Goal: Transaction & Acquisition: Book appointment/travel/reservation

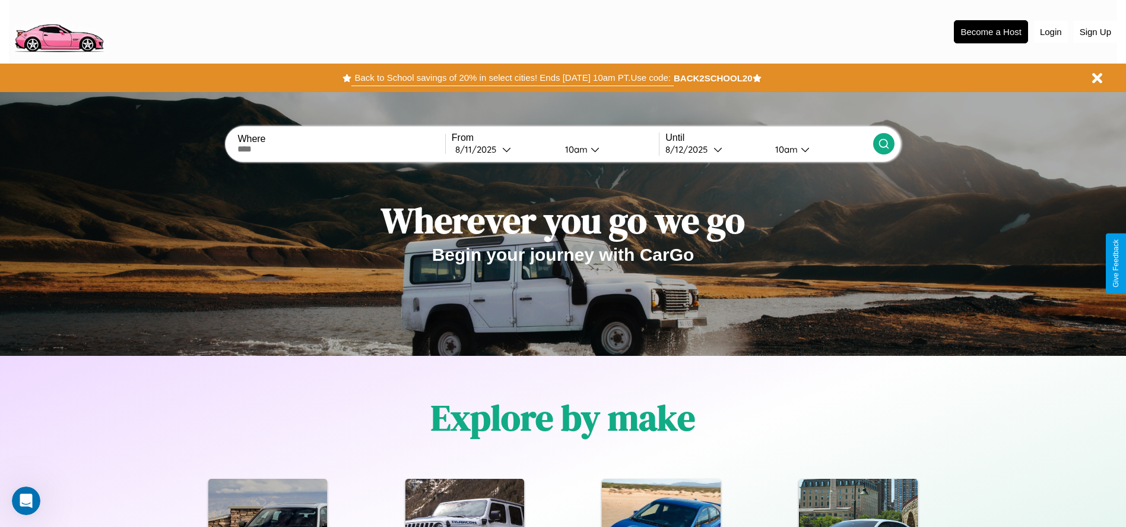
click at [512, 78] on button "Back to School savings of 20% in select cities! Ends [DATE] 10am PT. Use code:" at bounding box center [512, 77] width 322 height 17
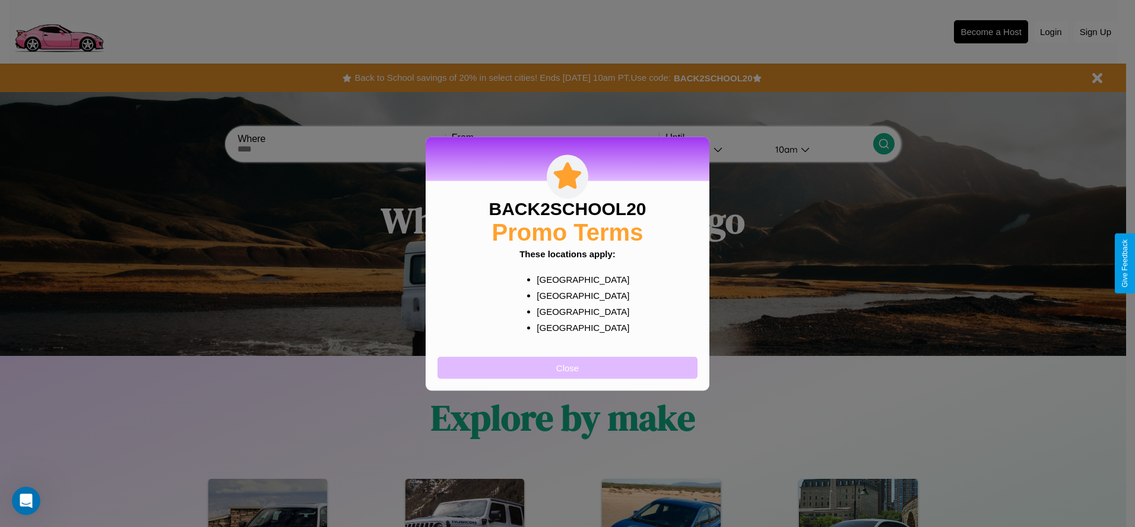
click at [568, 367] on button "Close" at bounding box center [568, 367] width 260 height 22
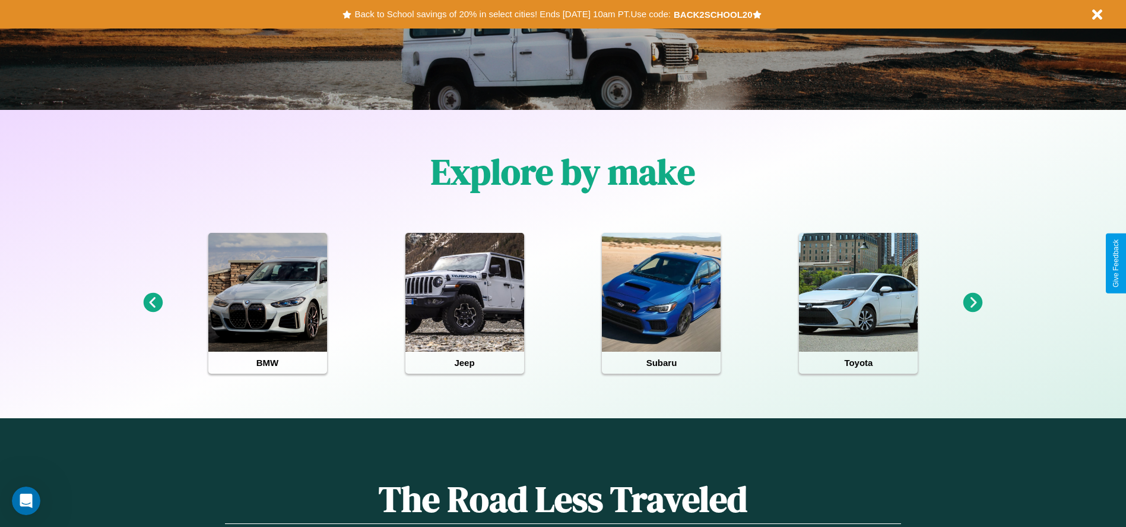
scroll to position [246, 0]
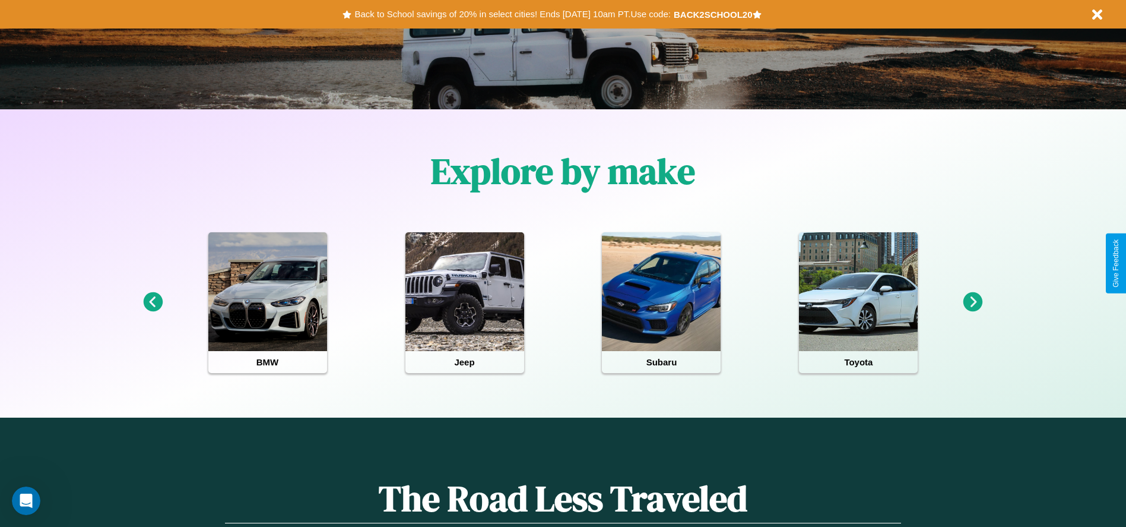
click at [153, 302] on icon at bounding box center [153, 302] width 20 height 20
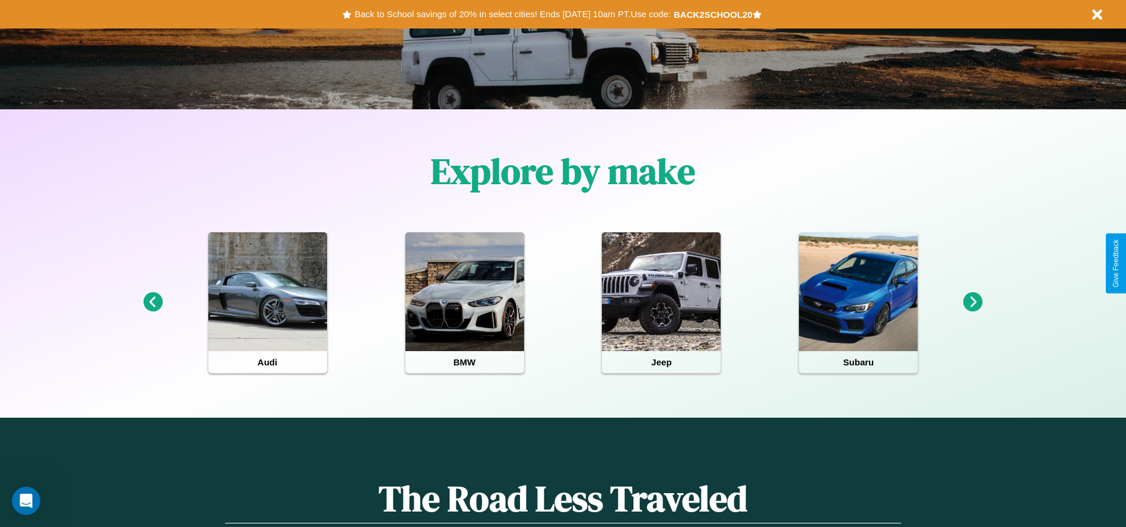
click at [973, 302] on icon at bounding box center [974, 302] width 20 height 20
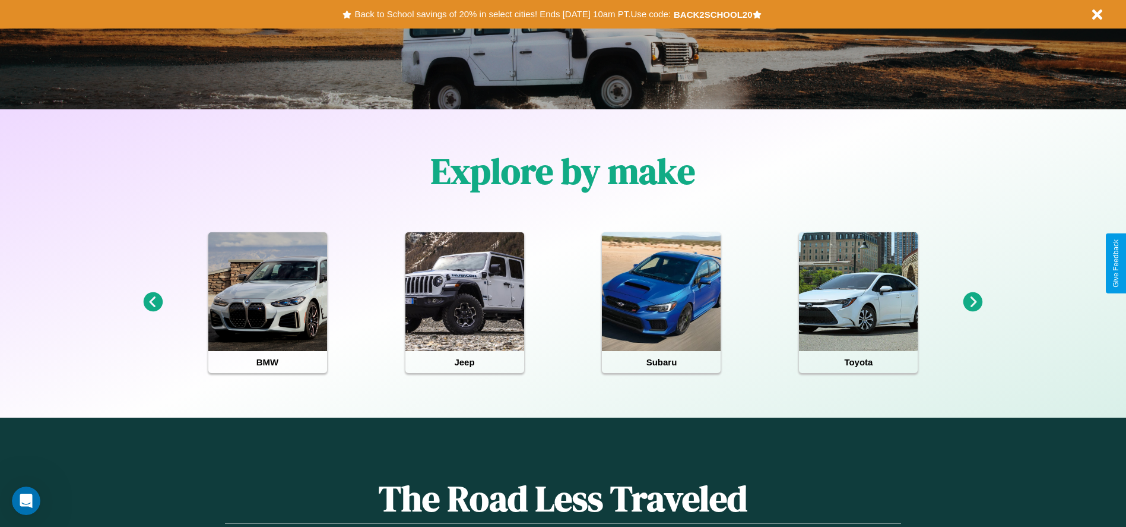
click at [973, 302] on icon at bounding box center [974, 302] width 20 height 20
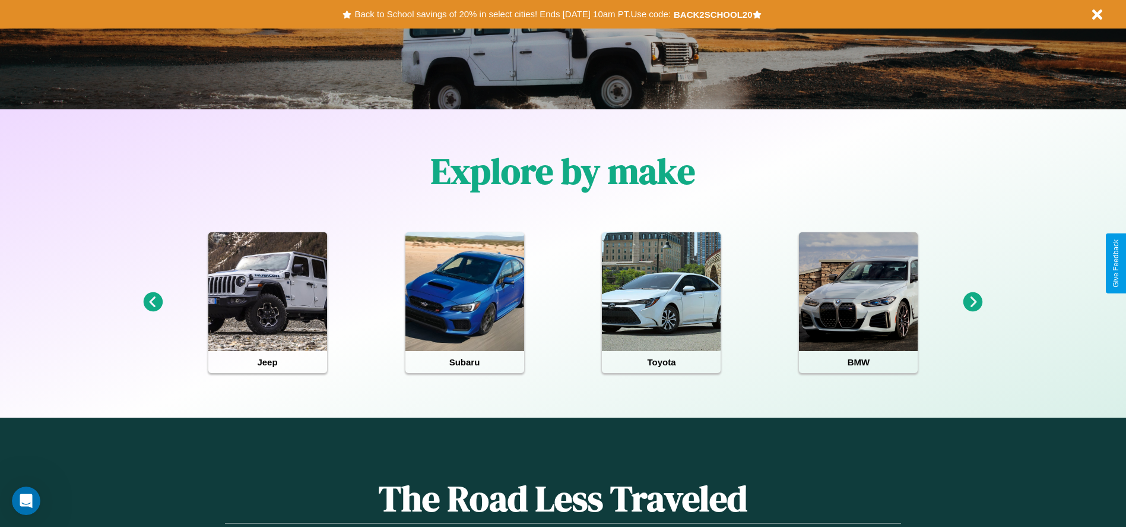
click at [973, 302] on icon at bounding box center [974, 302] width 20 height 20
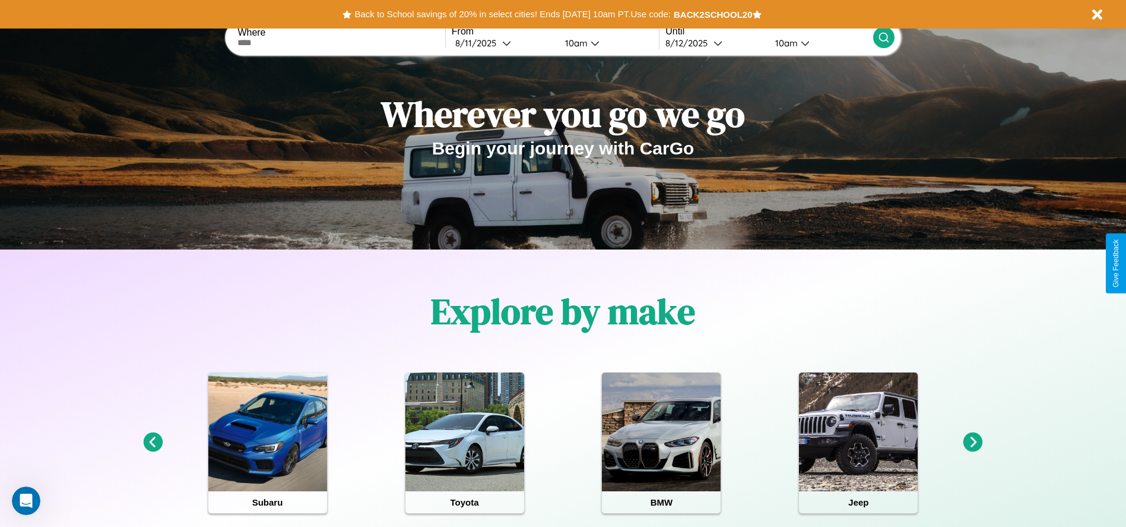
scroll to position [0, 0]
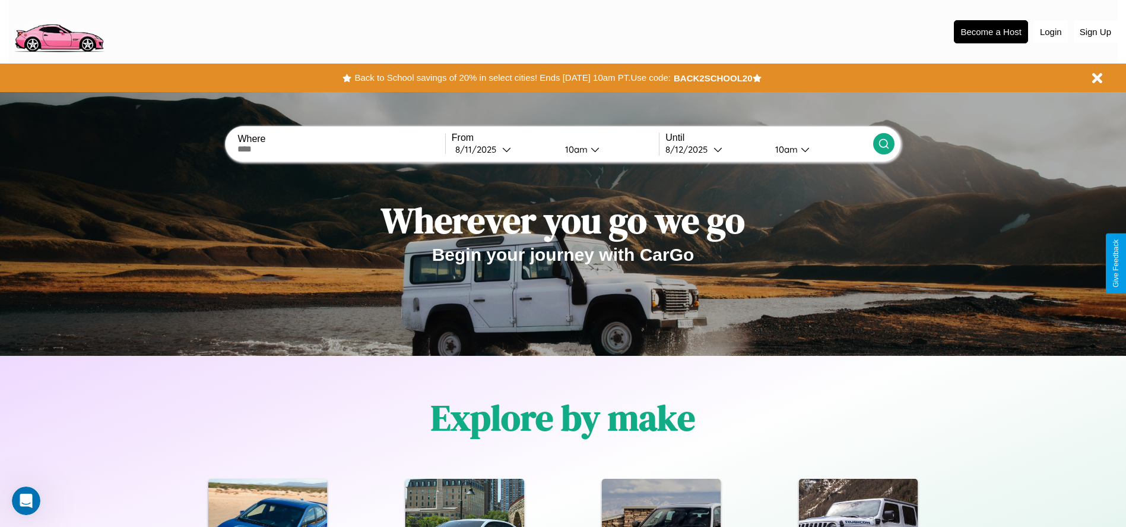
click at [341, 149] on input "text" at bounding box center [340, 148] width 207 height 9
type input "**********"
click at [503, 149] on icon at bounding box center [506, 149] width 9 height 9
select select "*"
select select "****"
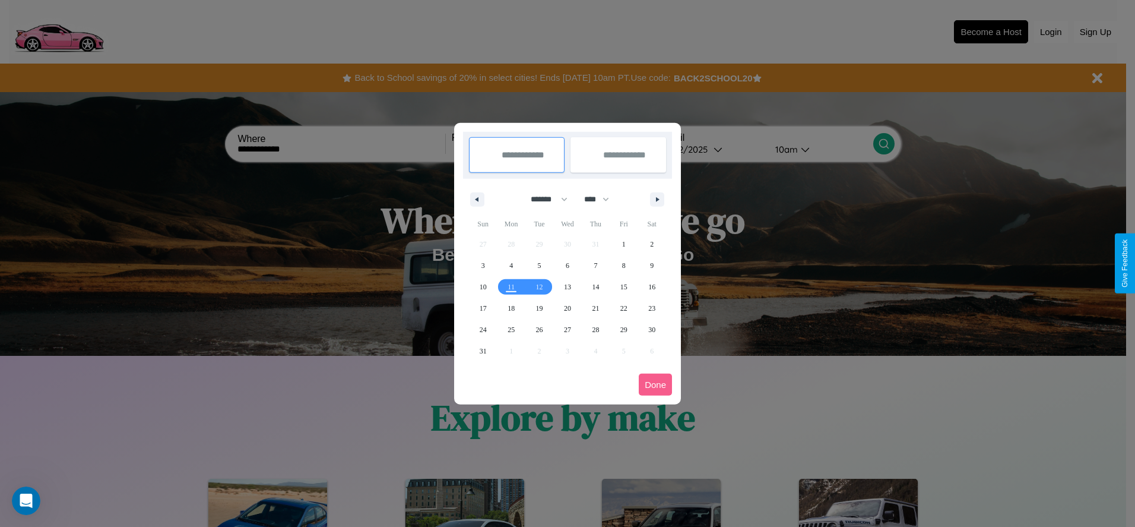
drag, startPoint x: 544, startPoint y: 199, endPoint x: 568, endPoint y: 238, distance: 45.8
click at [544, 199] on select "******* ******** ***** ***** *** **** **** ****** ********* ******* ******** **…" at bounding box center [547, 199] width 50 height 20
click at [623, 286] on span "15" at bounding box center [623, 286] width 7 height 21
type input "**********"
click at [652, 308] on span "23" at bounding box center [651, 307] width 7 height 21
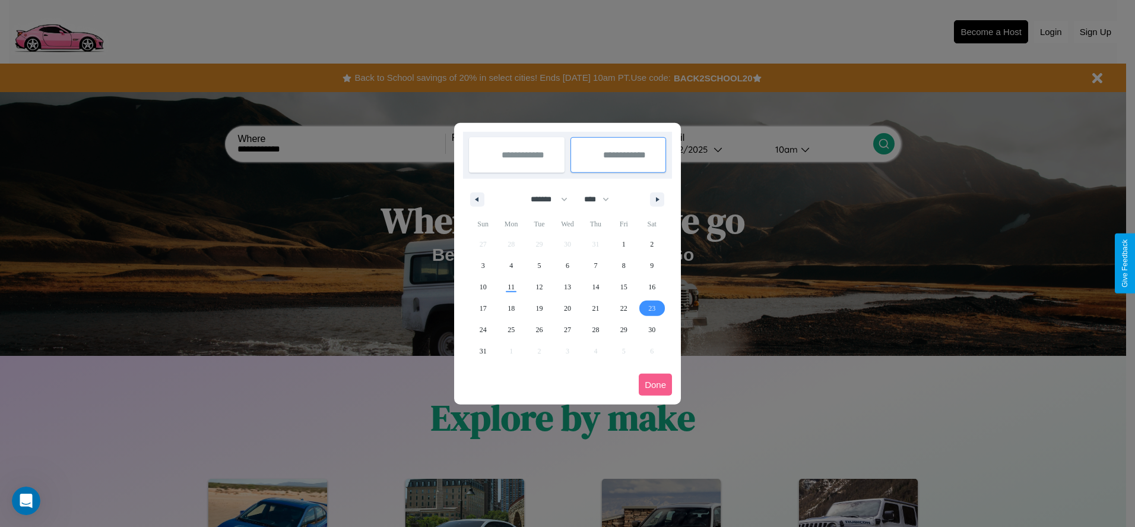
type input "**********"
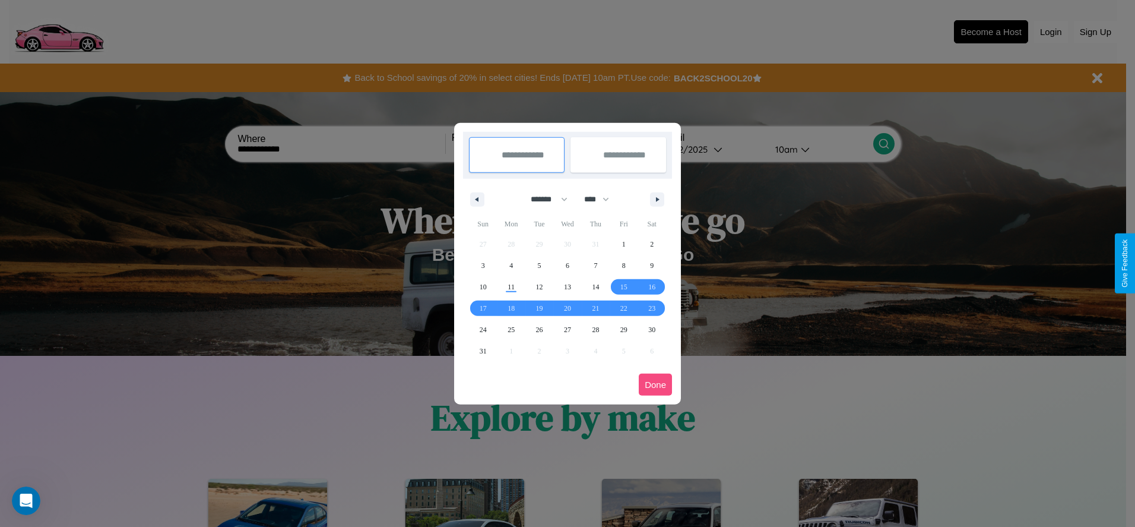
click at [655, 384] on button "Done" at bounding box center [655, 384] width 33 height 22
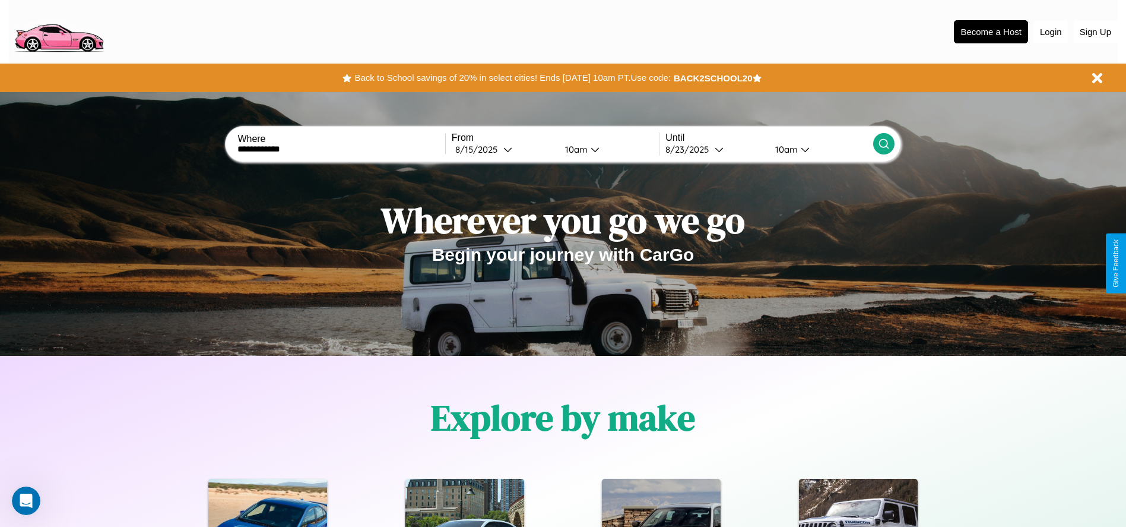
click at [574, 149] on div "10am" at bounding box center [574, 149] width 31 height 11
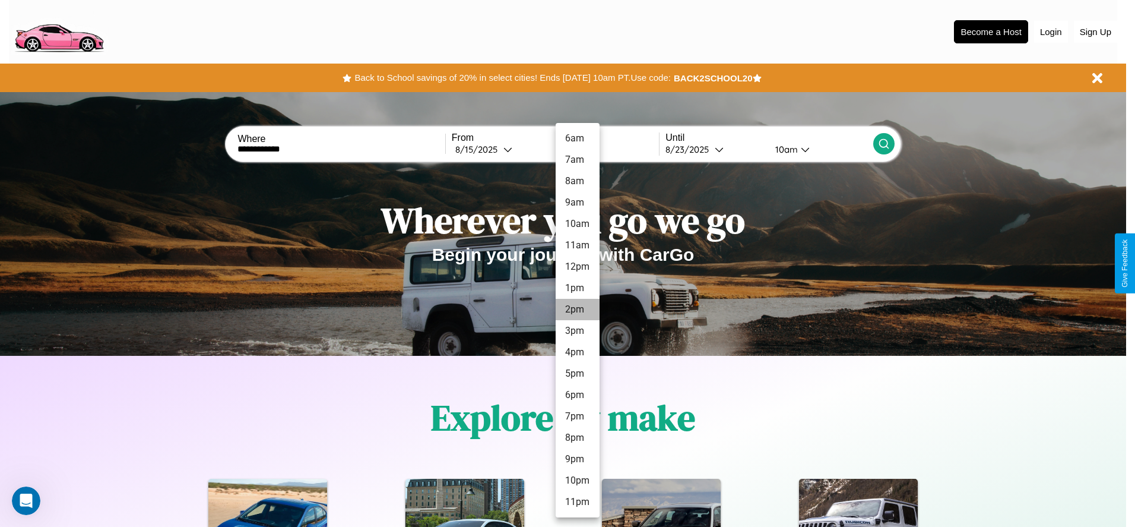
click at [577, 309] on li "2pm" at bounding box center [578, 309] width 44 height 21
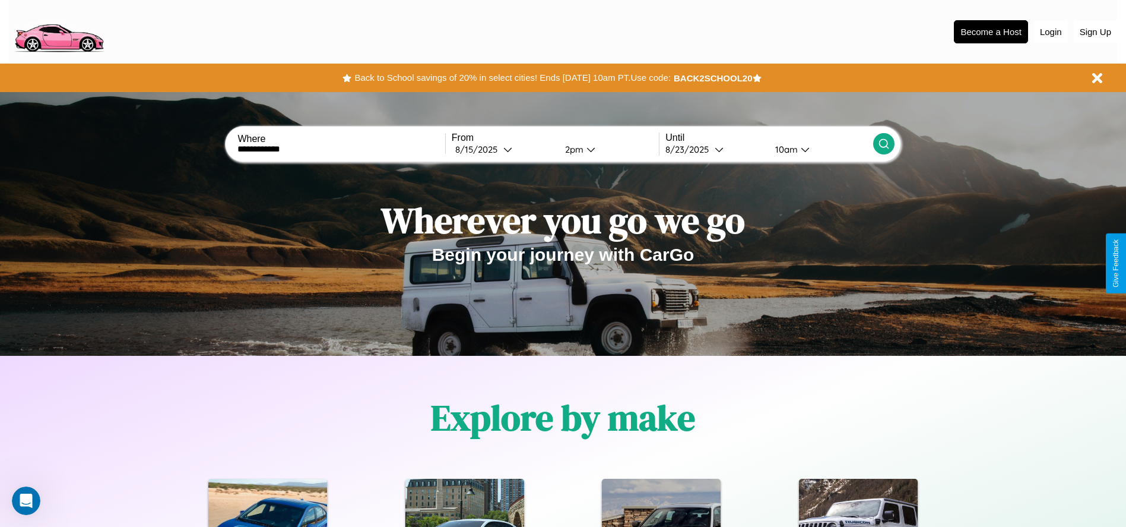
click at [785, 149] on div "10am" at bounding box center [784, 149] width 31 height 11
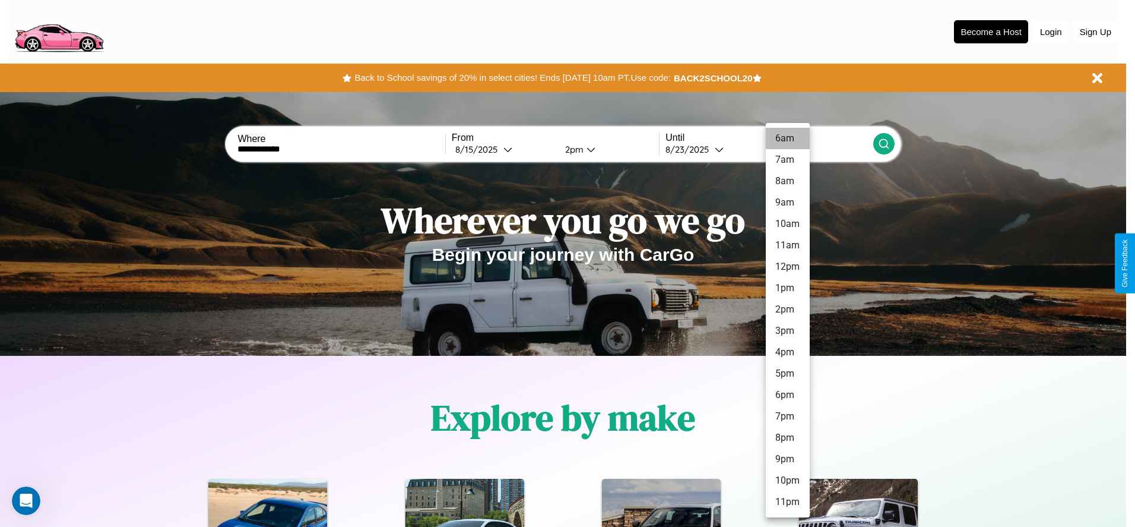
click at [787, 138] on li "6am" at bounding box center [788, 138] width 44 height 21
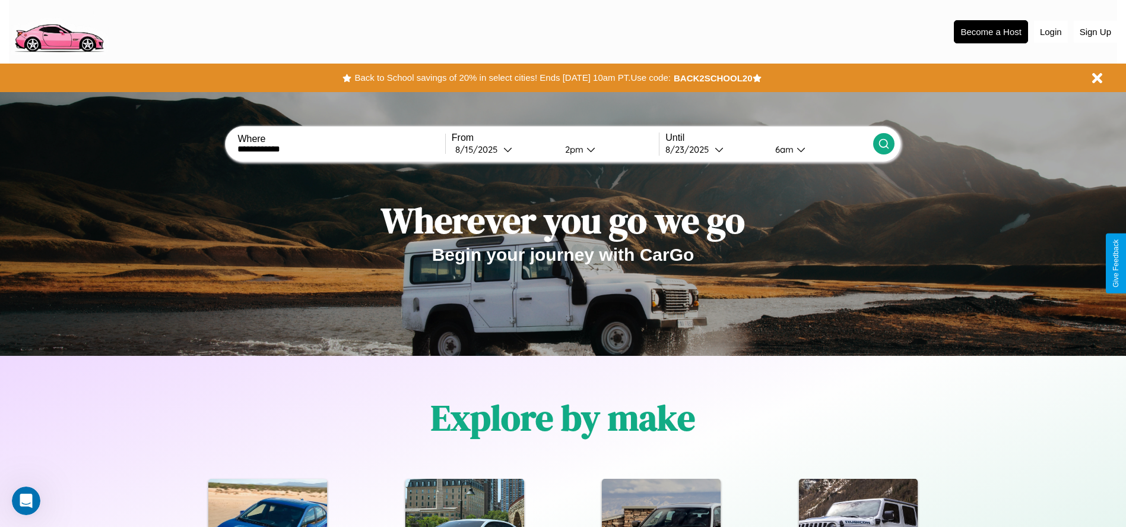
click at [883, 144] on icon at bounding box center [884, 144] width 12 height 12
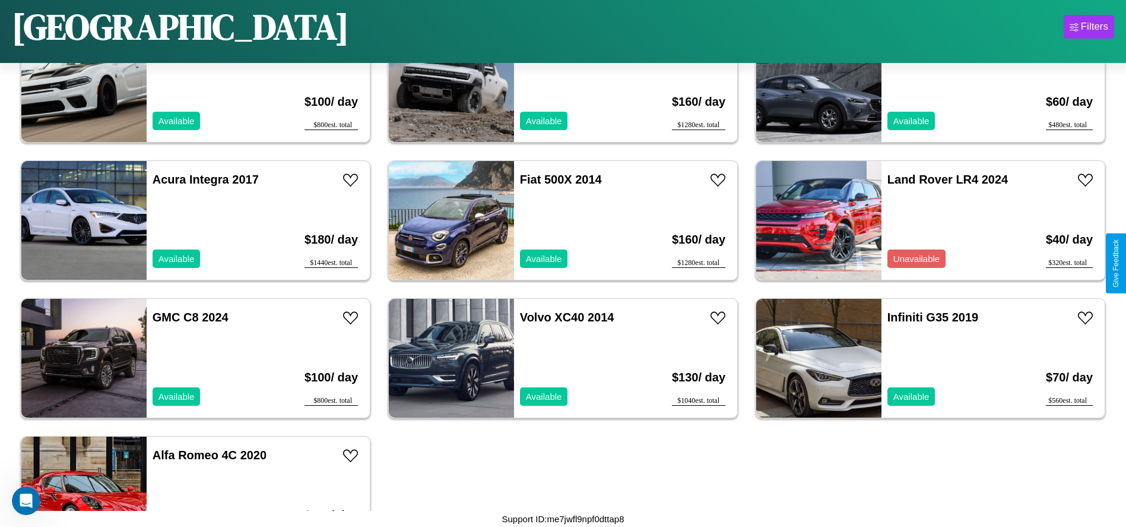
scroll to position [2331, 0]
